Goal: Task Accomplishment & Management: Use online tool/utility

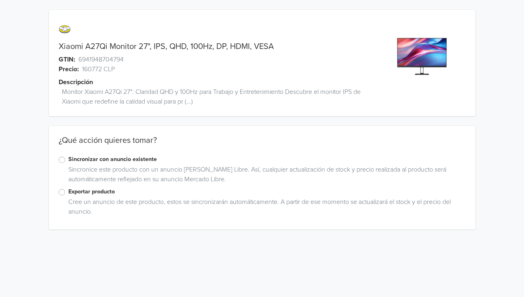
click at [68, 190] on label "Exportar producto" at bounding box center [266, 191] width 397 height 9
click at [0, 0] on input "Exportar producto" at bounding box center [0, 0] width 0 height 0
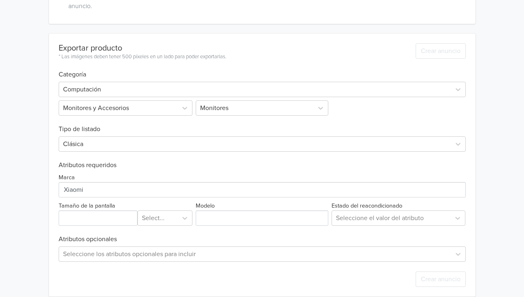
scroll to position [214, 0]
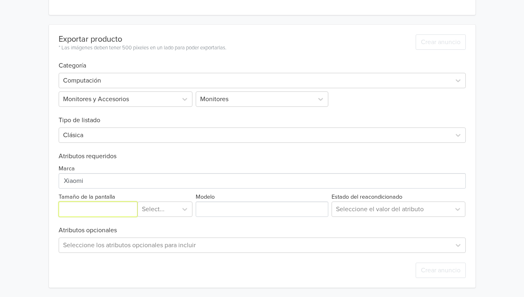
click at [82, 212] on input "Tamaño de la pantalla" at bounding box center [98, 208] width 79 height 15
type input "27"
click at [170, 209] on div at bounding box center [158, 208] width 32 height 11
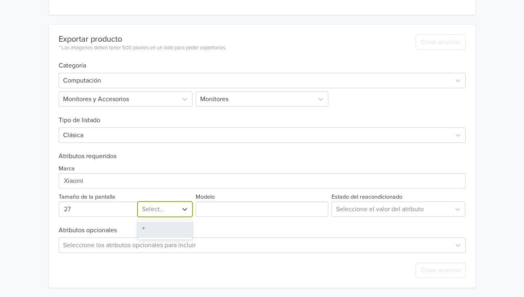
click at [168, 228] on div """ at bounding box center [164, 229] width 55 height 16
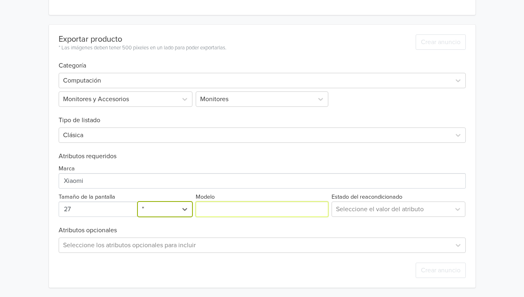
click at [220, 212] on input "Modelo" at bounding box center [262, 208] width 133 height 15
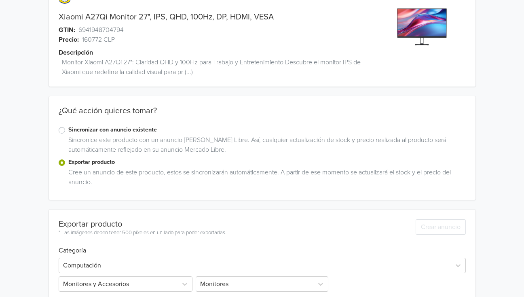
scroll to position [0, 0]
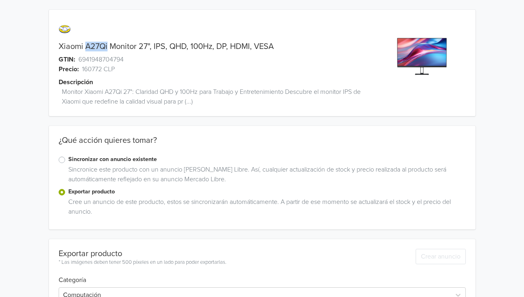
drag, startPoint x: 86, startPoint y: 44, endPoint x: 107, endPoint y: 44, distance: 21.8
click at [107, 44] on link "Xiaomi A27Qi Monitor 27", IPS, QHD, 100Hz, DP, HDMI, VESA" at bounding box center [166, 47] width 215 height 10
copy link "A27Qi"
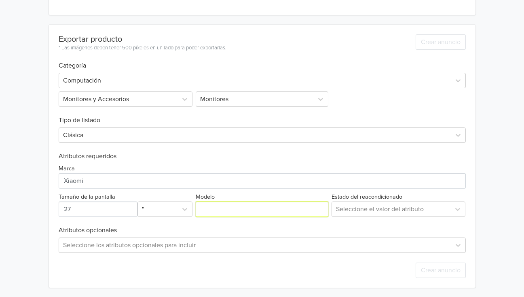
click at [210, 210] on input "Modelo" at bounding box center [262, 208] width 133 height 15
paste input "A27Qi"
type input "A27Qi"
click at [365, 210] on div at bounding box center [391, 208] width 111 height 11
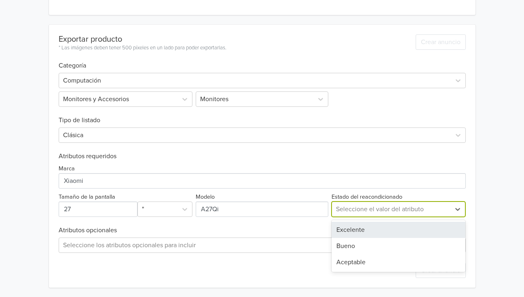
click at [359, 227] on div "Excelente" at bounding box center [398, 229] width 134 height 16
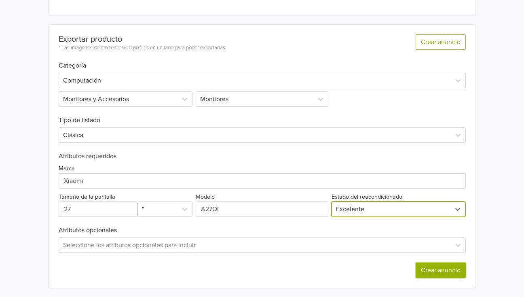
click at [461, 268] on button "Crear anuncio" at bounding box center [440, 269] width 50 height 15
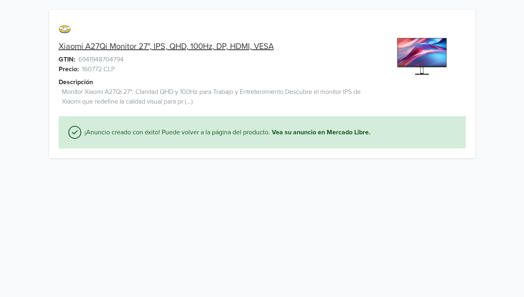
scroll to position [0, 0]
